Goal: Transaction & Acquisition: Obtain resource

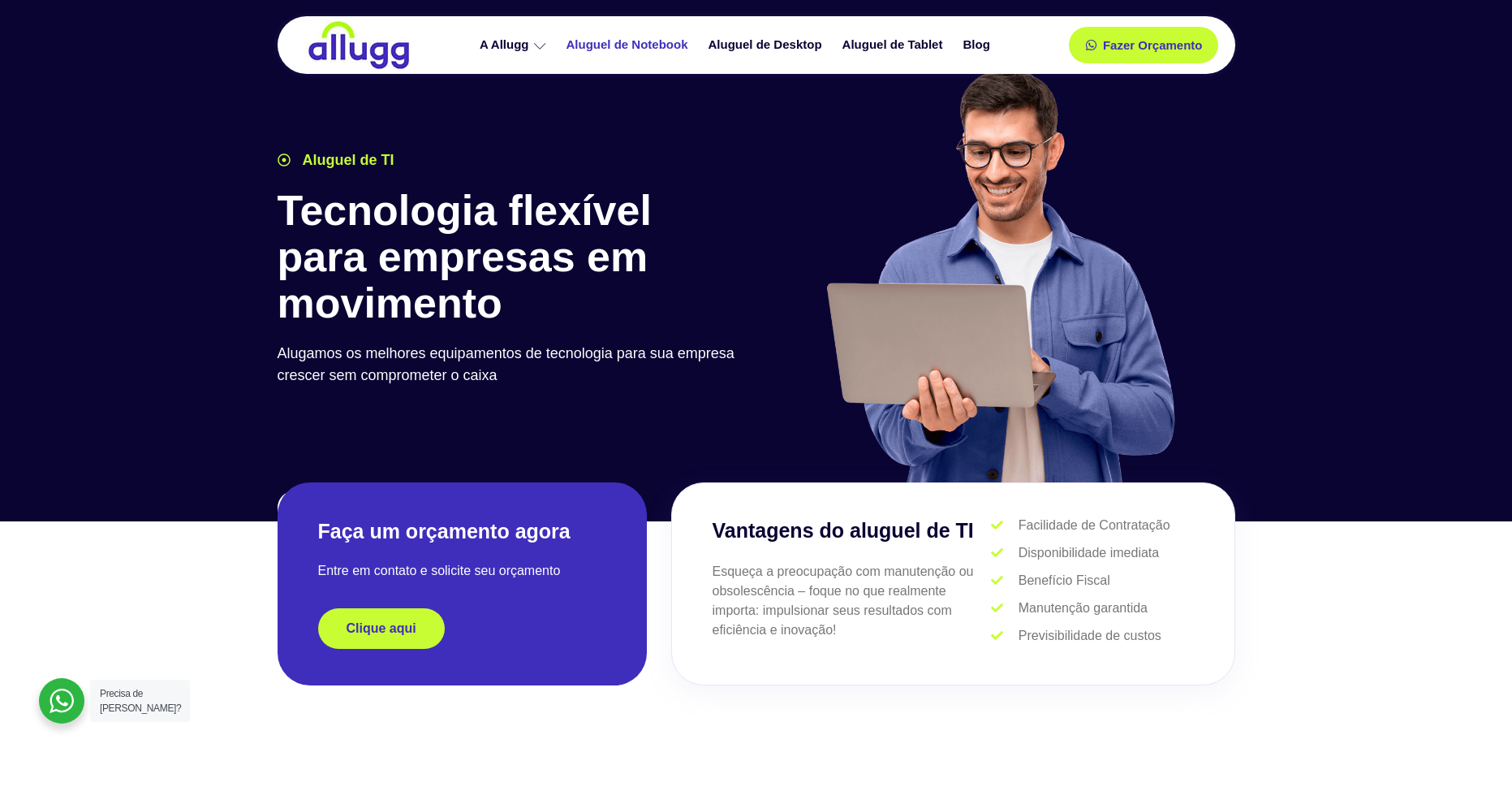
click at [635, 45] on link "Aluguel de Notebook" at bounding box center [629, 45] width 142 height 28
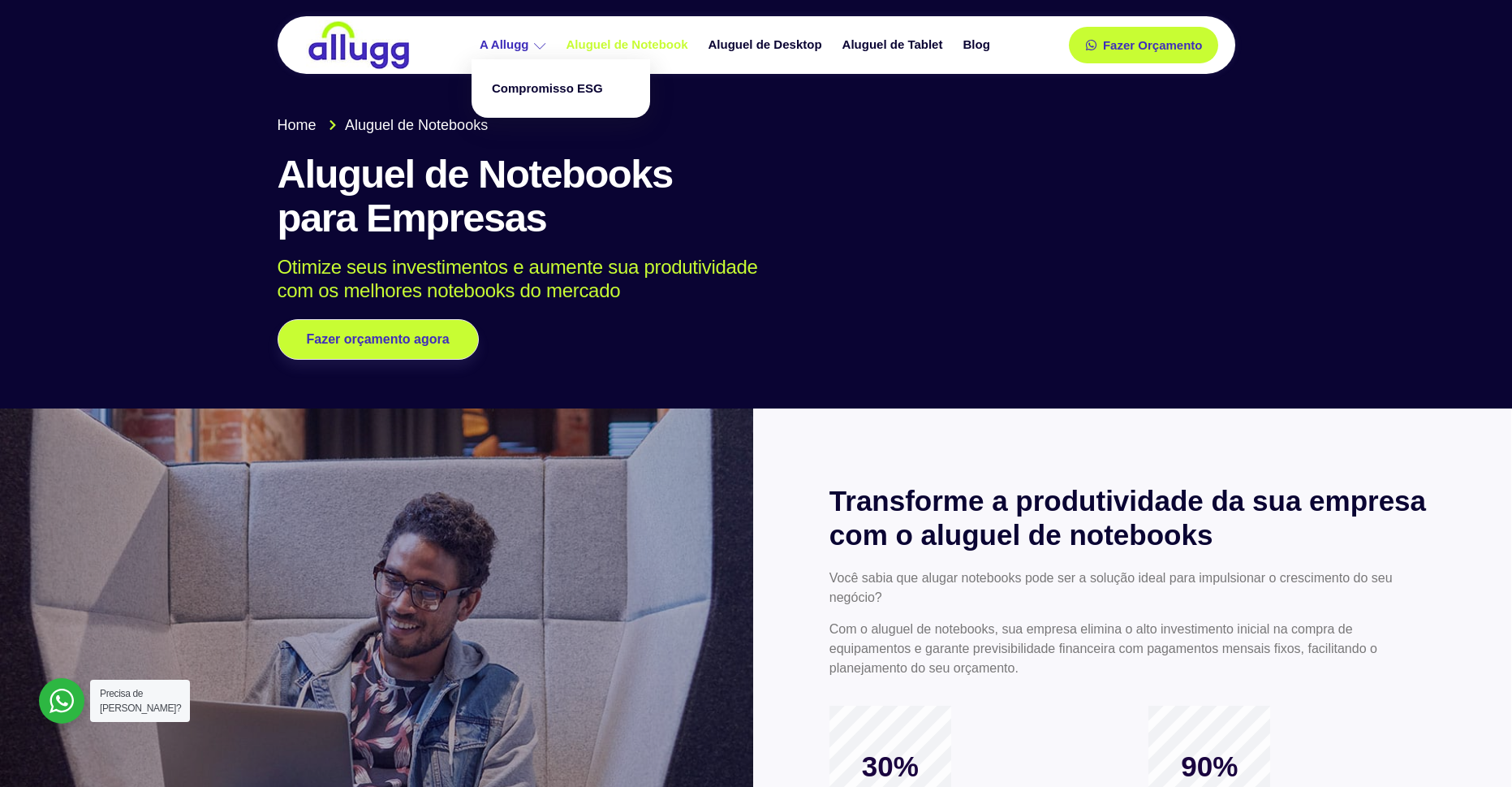
click at [535, 50] on icon at bounding box center [540, 46] width 12 height 12
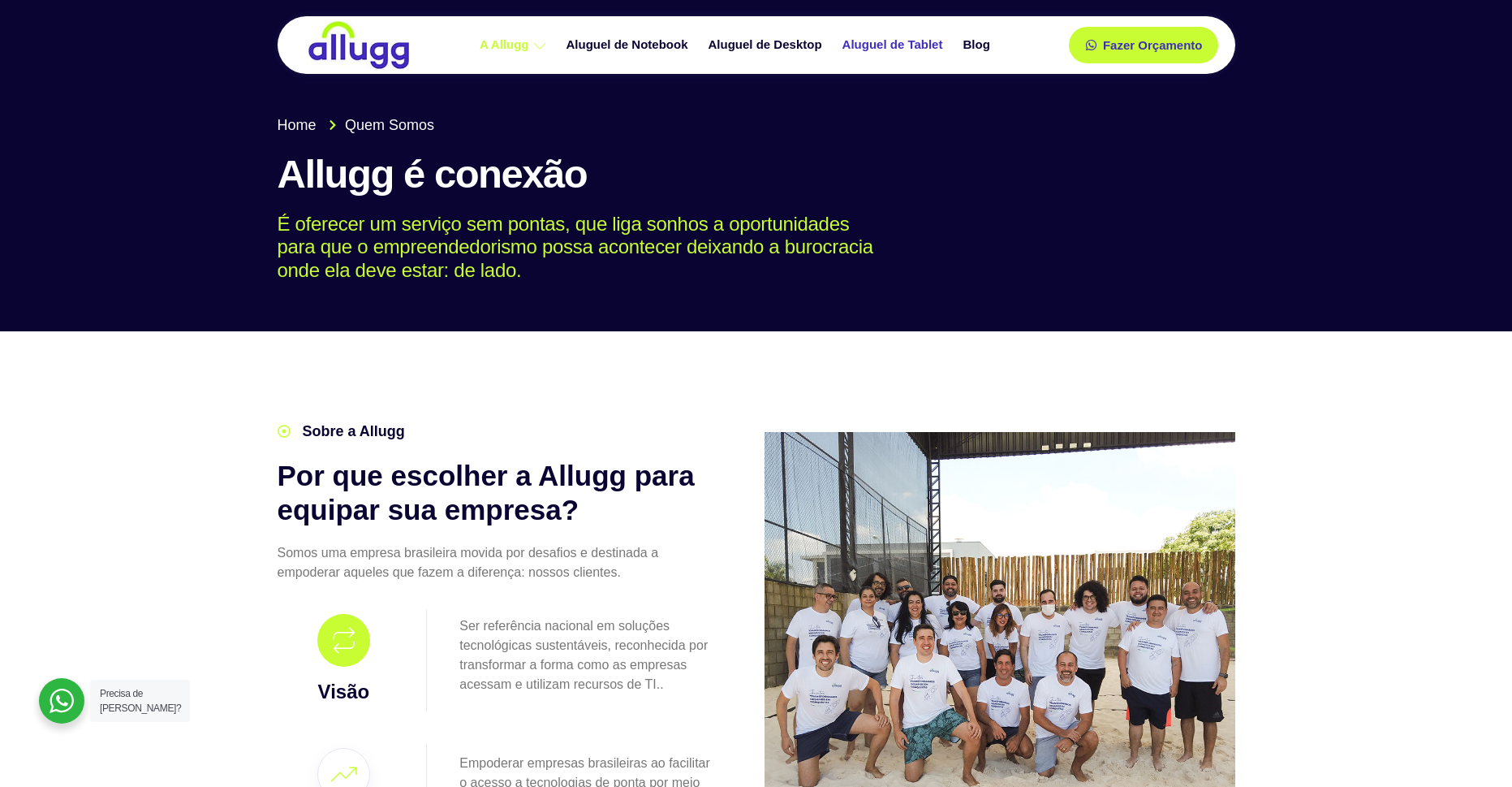
click at [883, 38] on link "Aluguel de Tablet" at bounding box center [895, 45] width 121 height 28
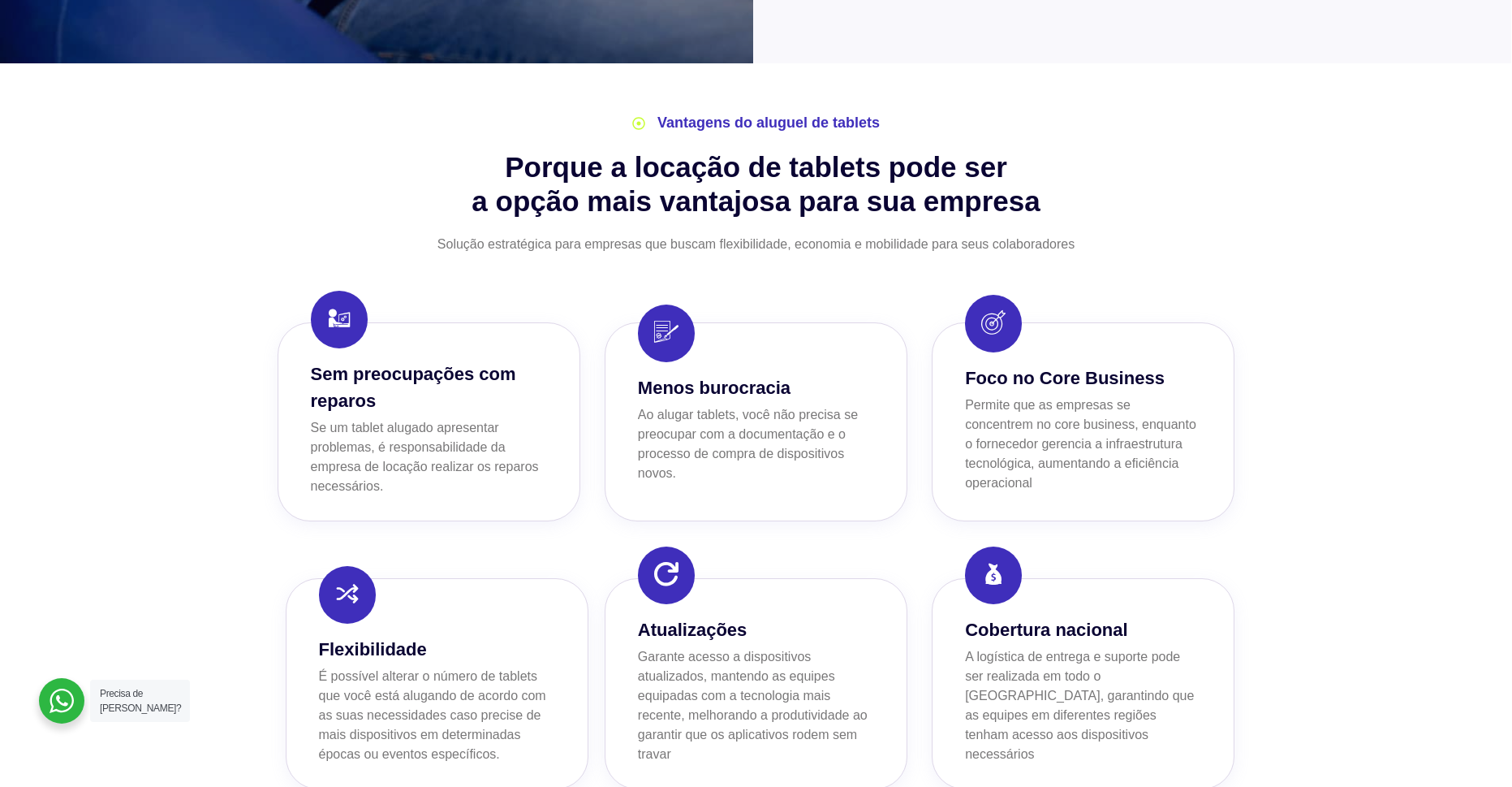
scroll to position [1299, 0]
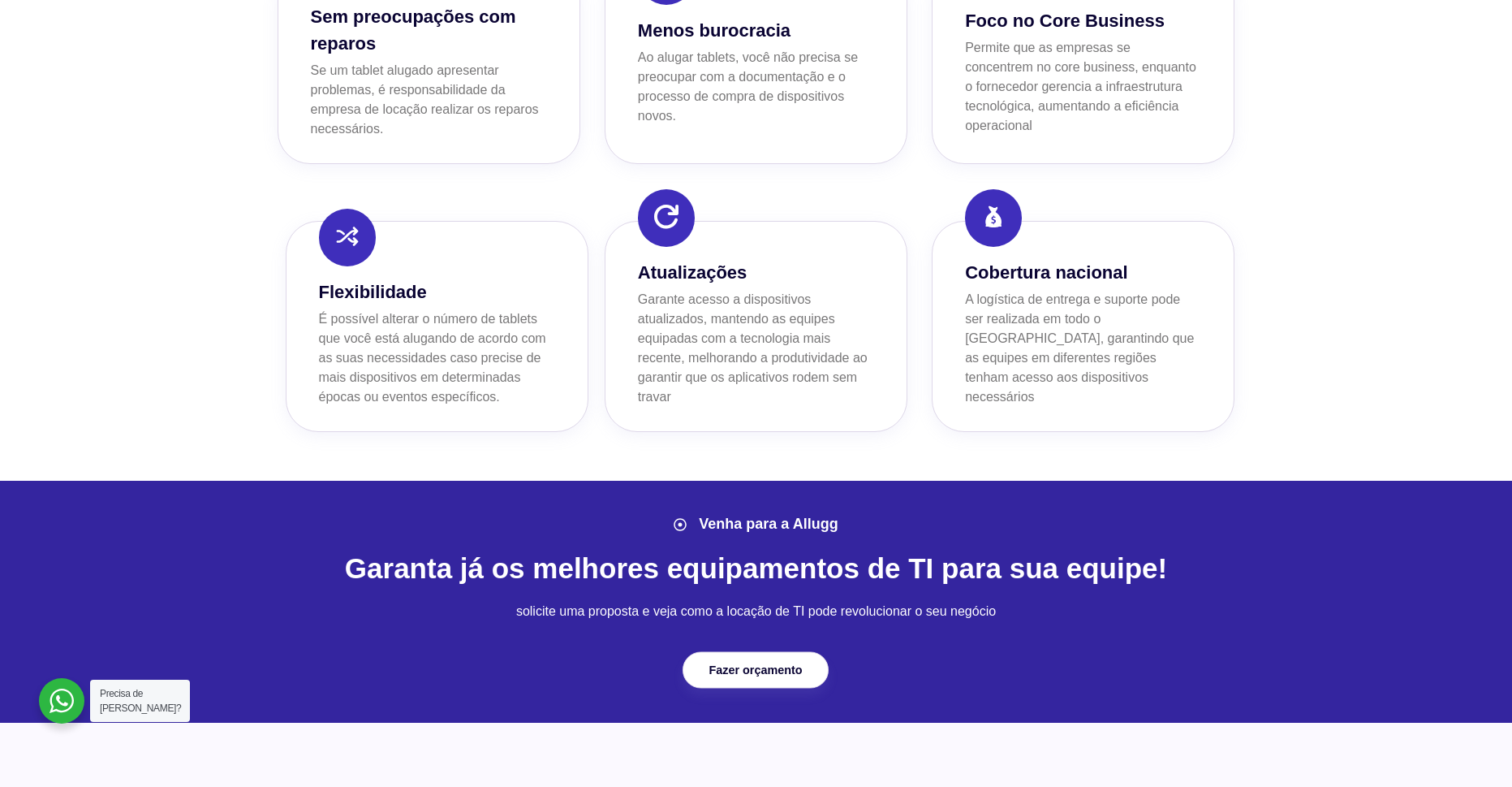
click at [773, 679] on link "Fazer orçamento" at bounding box center [755, 669] width 146 height 36
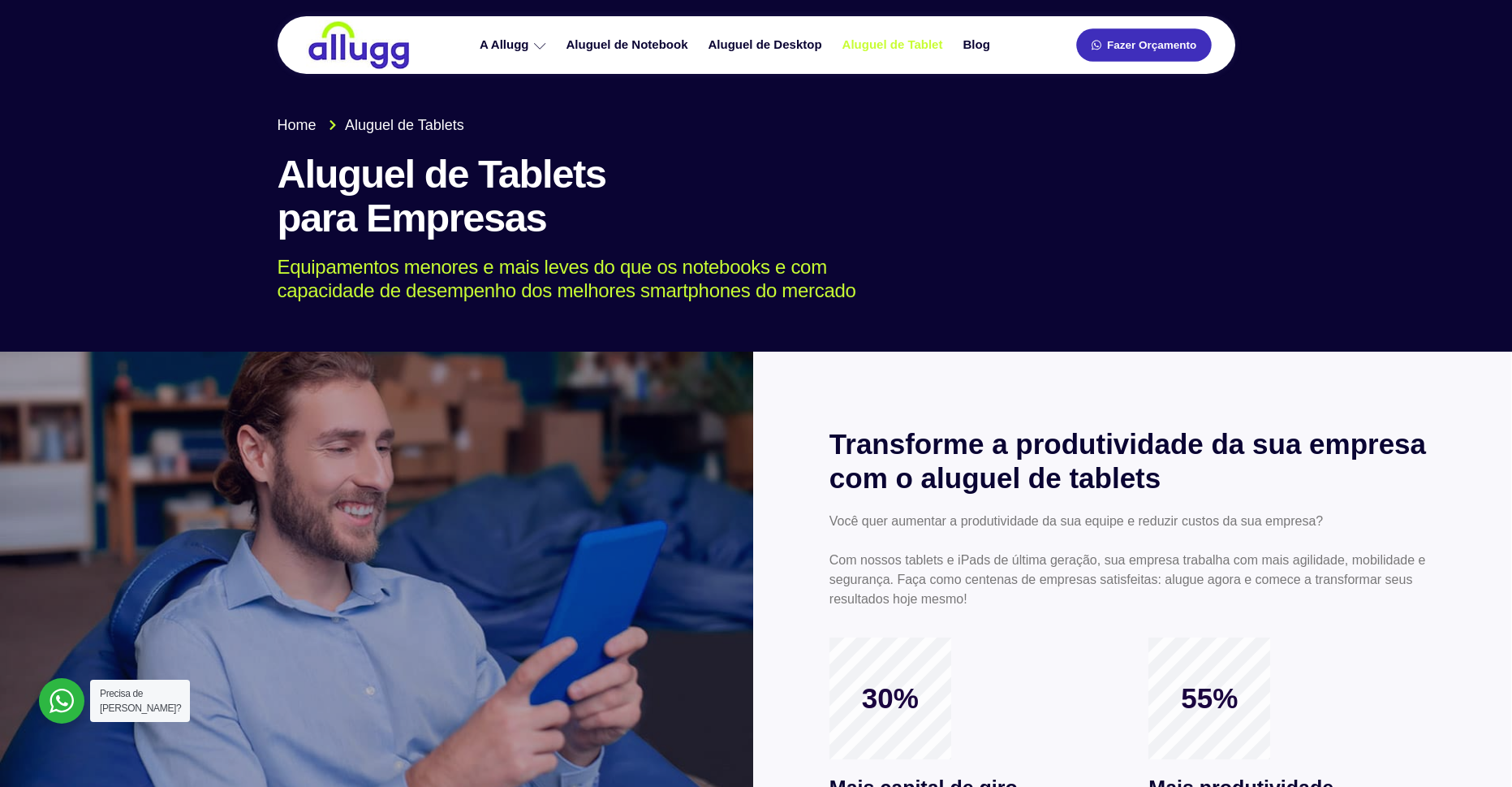
click at [1087, 41] on link "Fazer Orçamento" at bounding box center [1143, 45] width 135 height 33
